Goal: Task Accomplishment & Management: Use online tool/utility

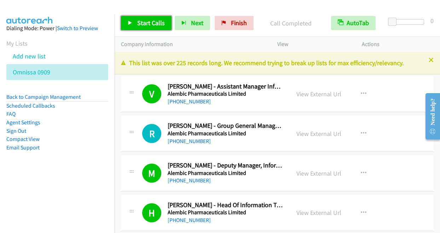
click at [141, 24] on span "Start Calls" at bounding box center [151, 23] width 28 height 8
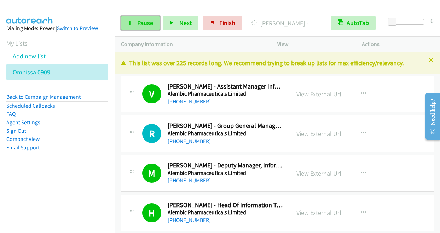
click at [141, 24] on span "Pause" at bounding box center [145, 23] width 16 height 8
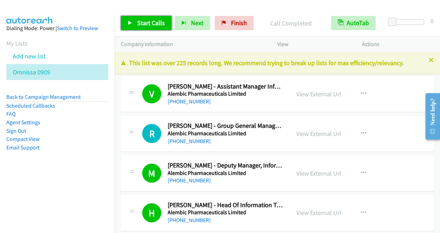
click at [137, 19] on span "Start Calls" at bounding box center [151, 23] width 28 height 8
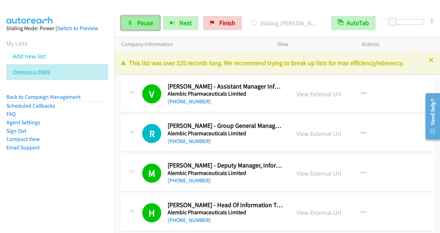
click at [132, 22] on icon at bounding box center [130, 23] width 5 height 5
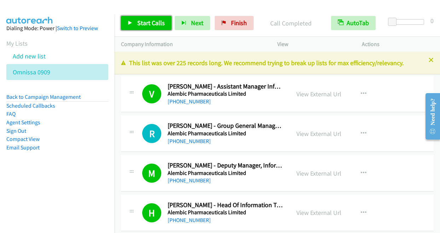
click at [136, 23] on link "Start Calls" at bounding box center [146, 23] width 51 height 14
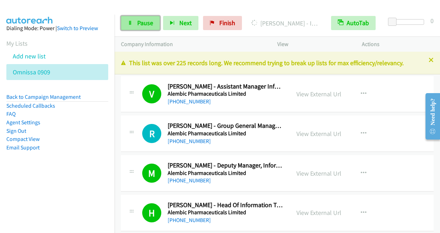
click at [136, 23] on link "Pause" at bounding box center [140, 23] width 39 height 14
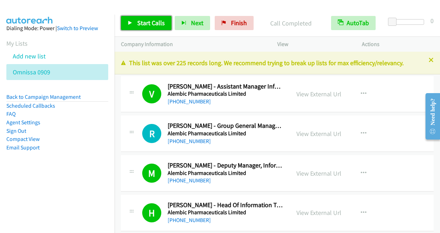
click at [135, 19] on link "Start Calls" at bounding box center [146, 23] width 51 height 14
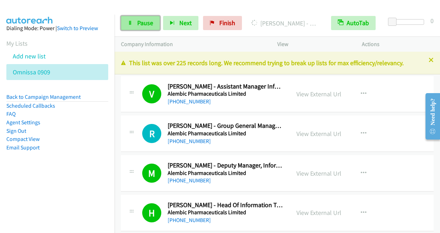
click at [141, 27] on span "Pause" at bounding box center [145, 23] width 16 height 8
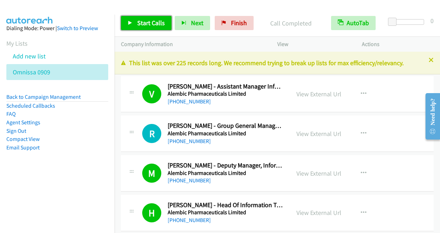
click at [139, 22] on span "Start Calls" at bounding box center [151, 23] width 28 height 8
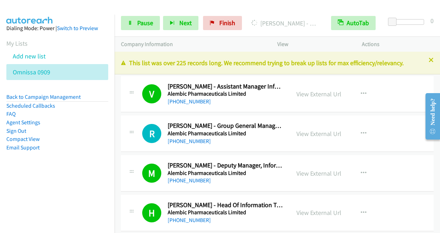
click at [135, 8] on div at bounding box center [217, 13] width 434 height 27
click at [137, 21] on span "Pause" at bounding box center [145, 23] width 16 height 8
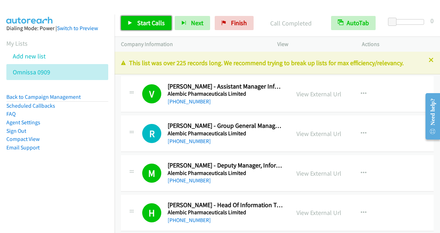
click at [145, 22] on span "Start Calls" at bounding box center [151, 23] width 28 height 8
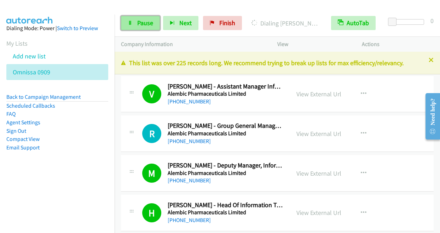
click at [141, 24] on span "Pause" at bounding box center [145, 23] width 16 height 8
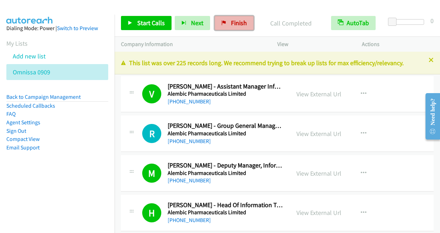
drag, startPoint x: 232, startPoint y: 23, endPoint x: 251, endPoint y: 22, distance: 18.4
click at [232, 23] on span "Finish" at bounding box center [239, 23] width 16 height 8
